Goal: Check status: Check status

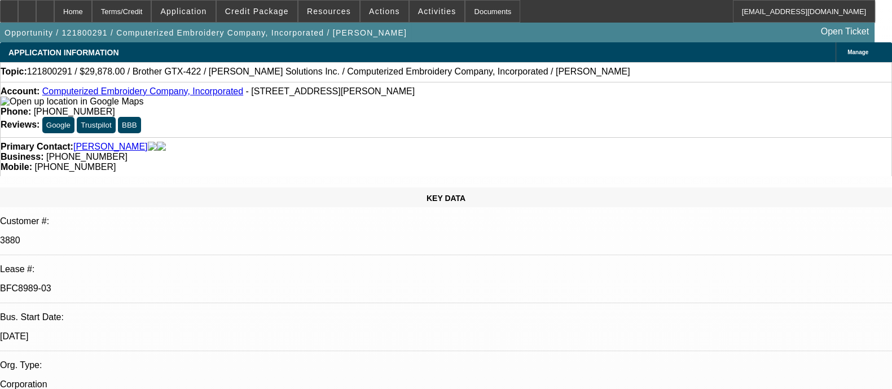
select select "0"
select select "2"
select select "0"
select select "3"
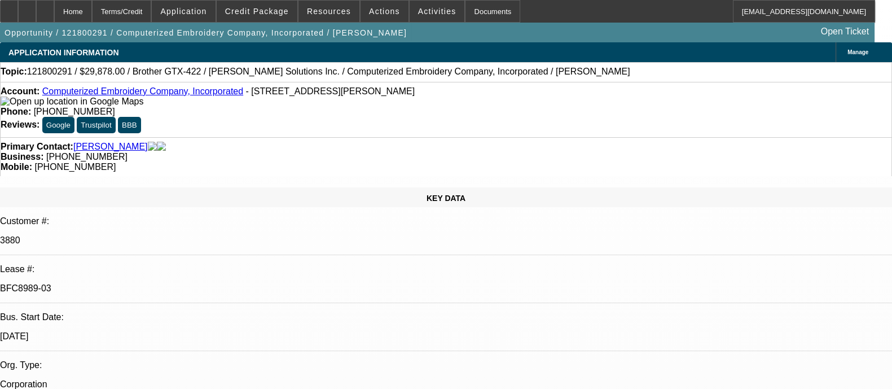
select select "0"
select select "2"
select select "0"
select select "3"
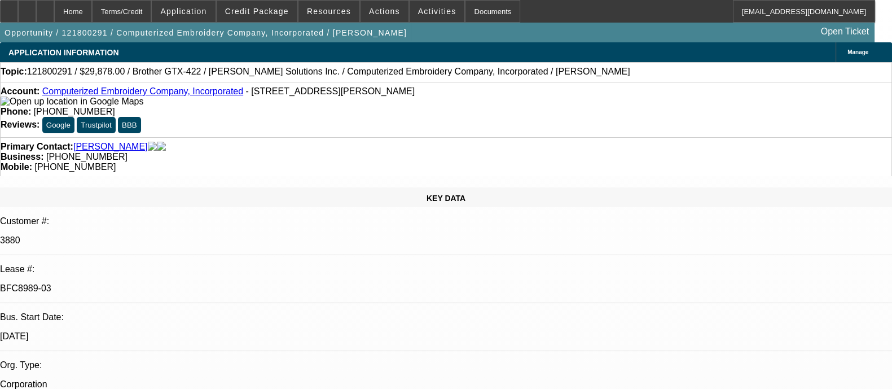
select select "0"
select select "2"
select select "0"
select select "3"
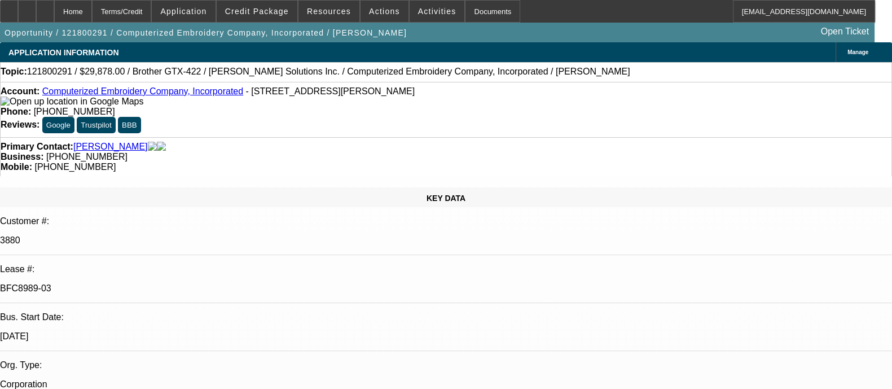
select select "0"
select select "2"
select select "0"
select select "3"
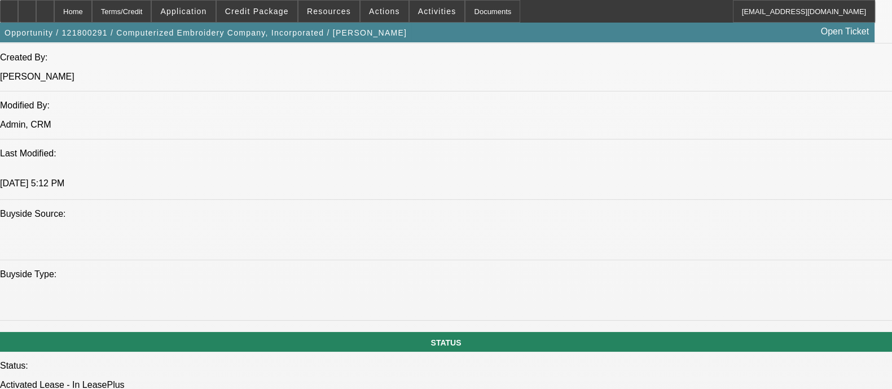
scroll to position [846, 0]
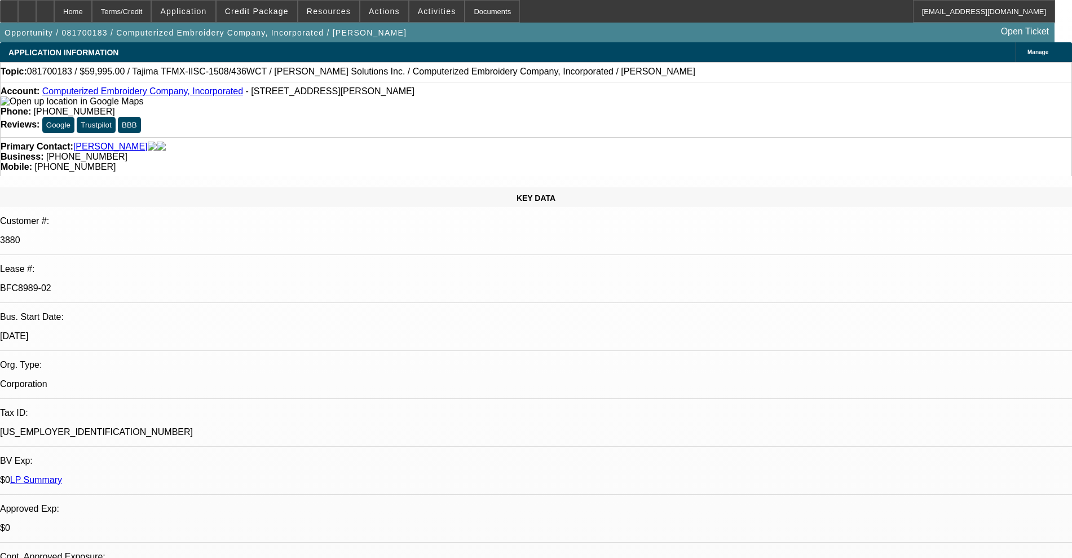
select select "0"
select select "2"
select select "0"
select select "3"
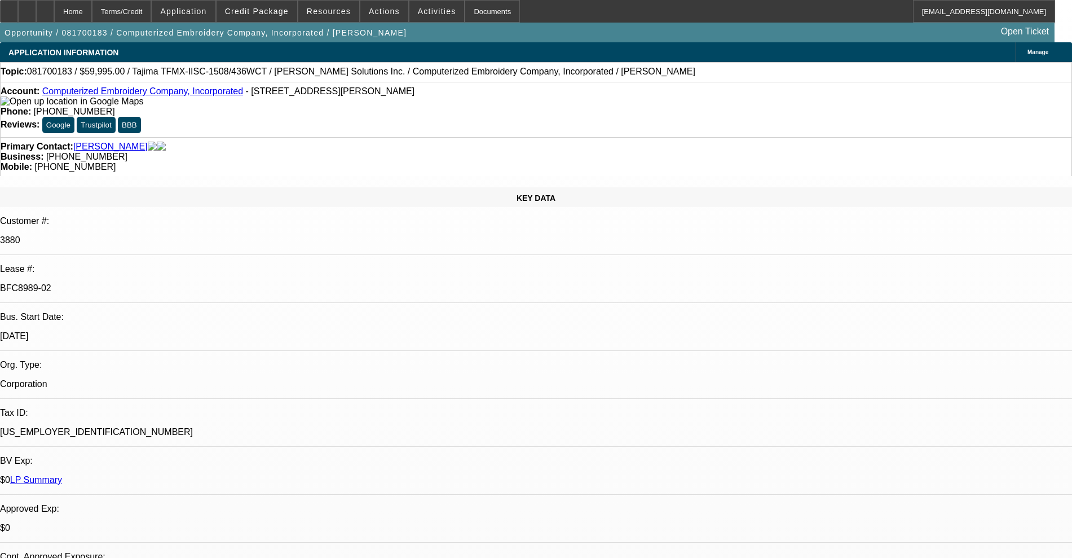
select select "0"
select select "2"
select select "0"
select select "3"
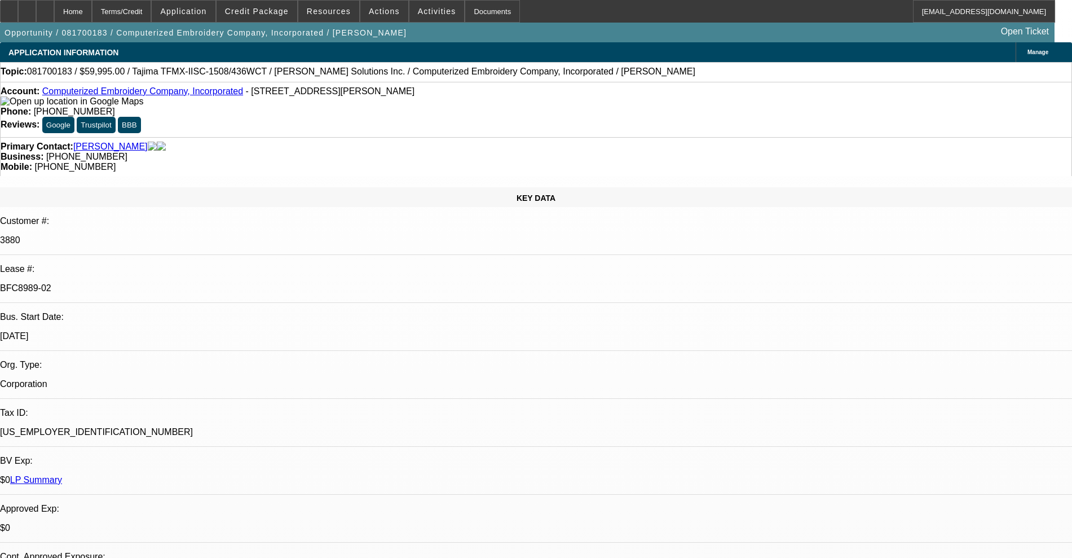
select select "0"
select select "2"
select select "0"
select select "4"
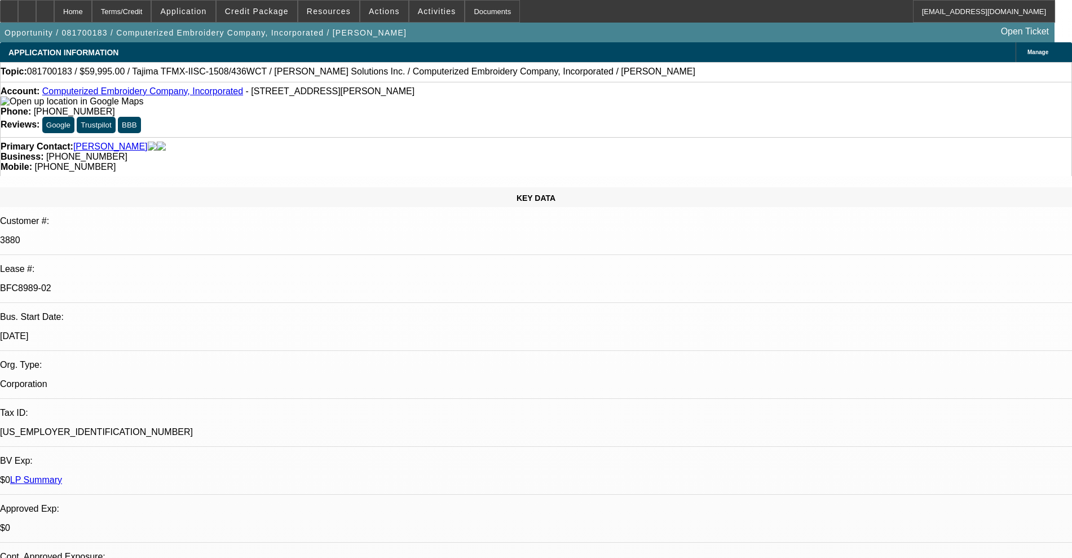
select select "0"
select select "2"
select select "0"
select select "4"
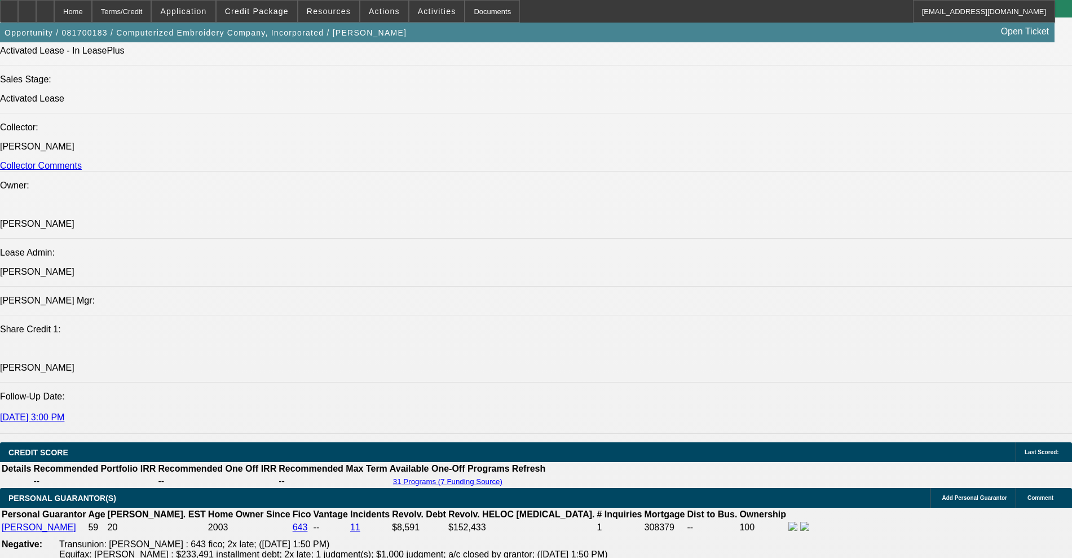
scroll to position [1410, 0]
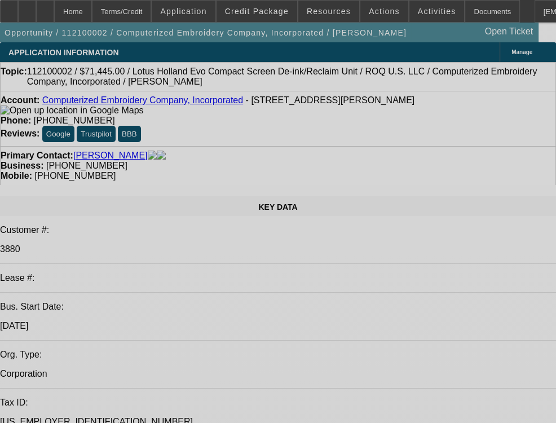
select select "0"
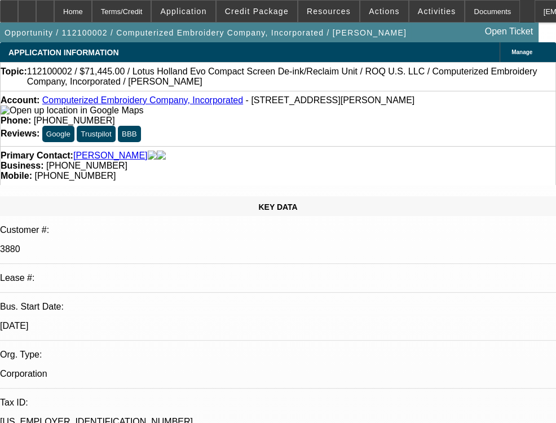
select select "0"
select select "3"
select select "0"
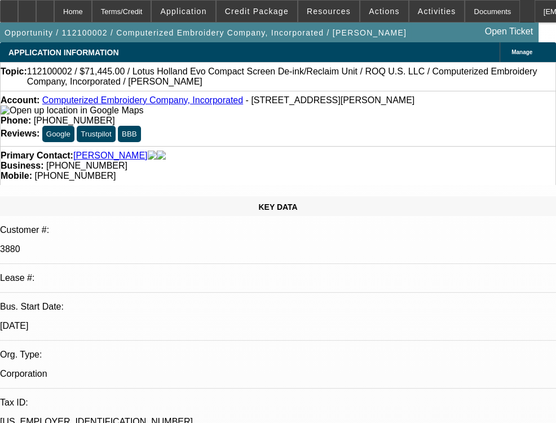
select select "6"
select select "0"
select select "3"
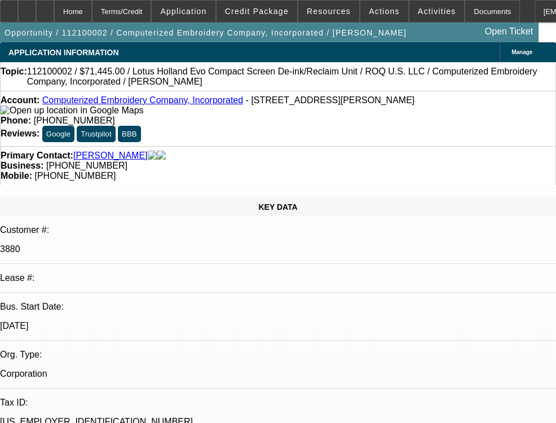
select select "0"
select select "6"
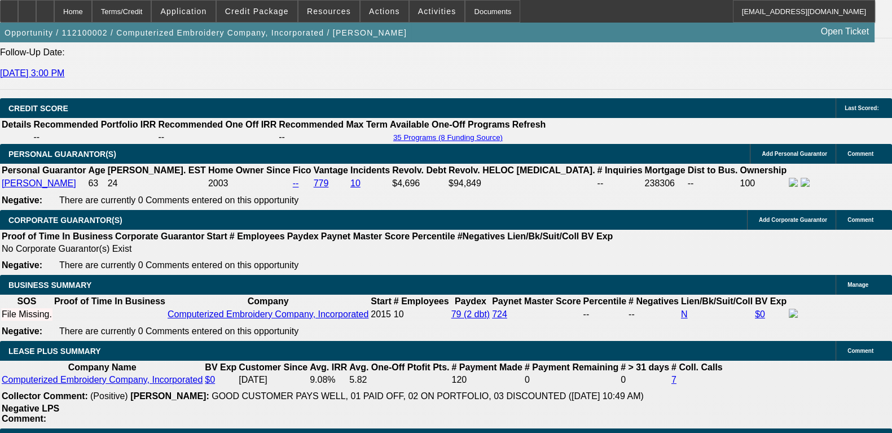
scroll to position [1762, 0]
